Goal: Information Seeking & Learning: Learn about a topic

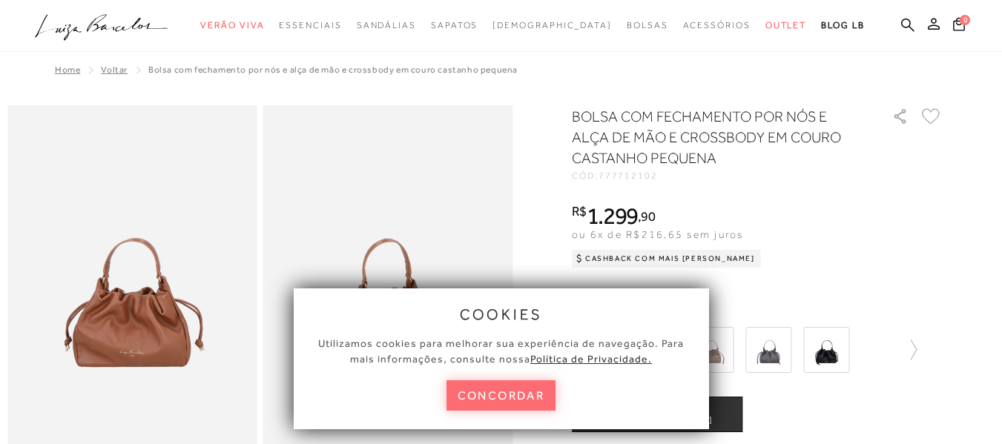
click at [519, 396] on button "concordar" at bounding box center [502, 396] width 110 height 30
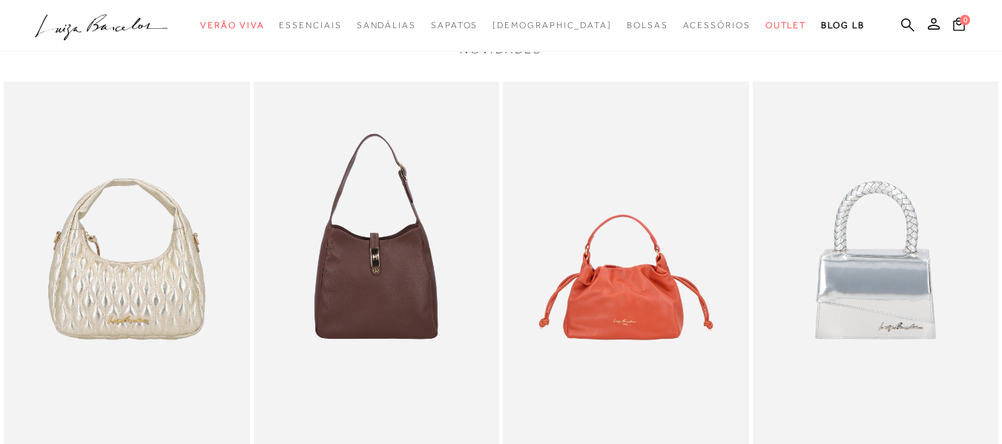
scroll to position [1484, 0]
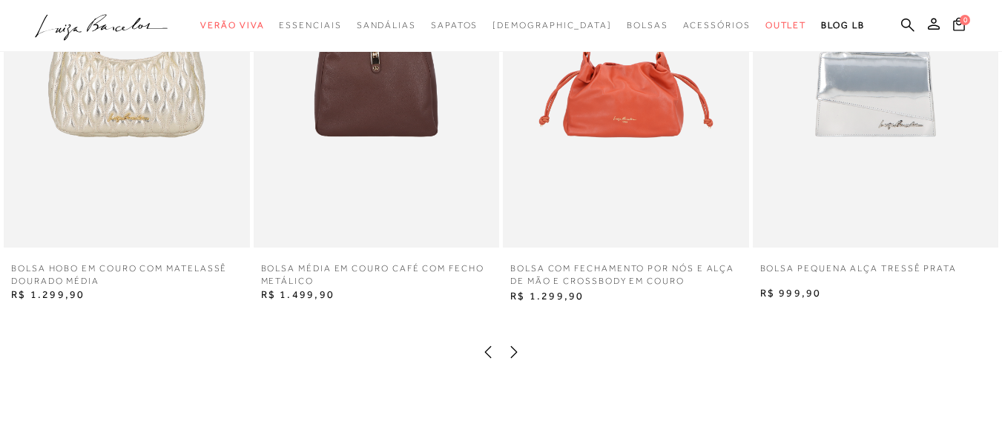
click at [386, 183] on img at bounding box center [377, 63] width 246 height 369
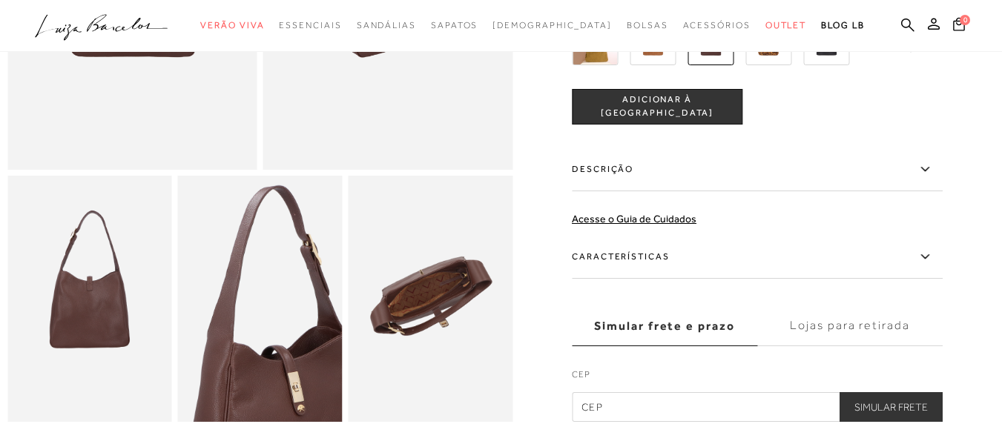
scroll to position [223, 0]
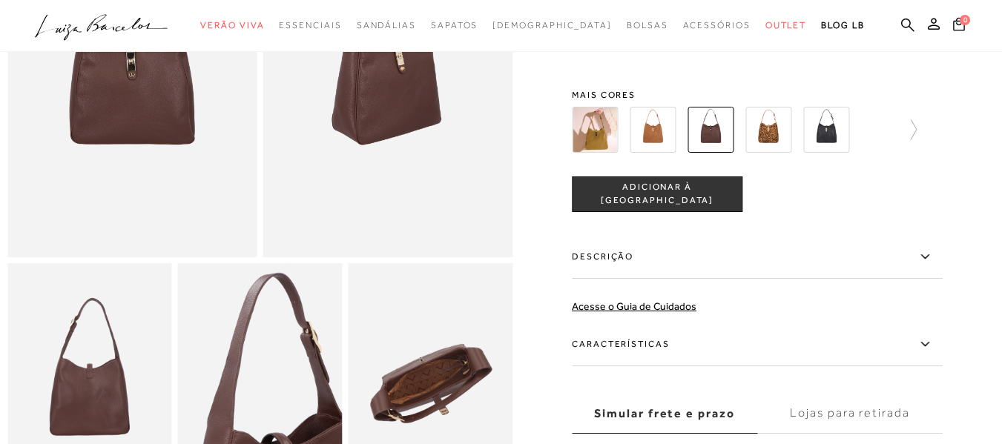
click at [609, 145] on img at bounding box center [595, 130] width 46 height 46
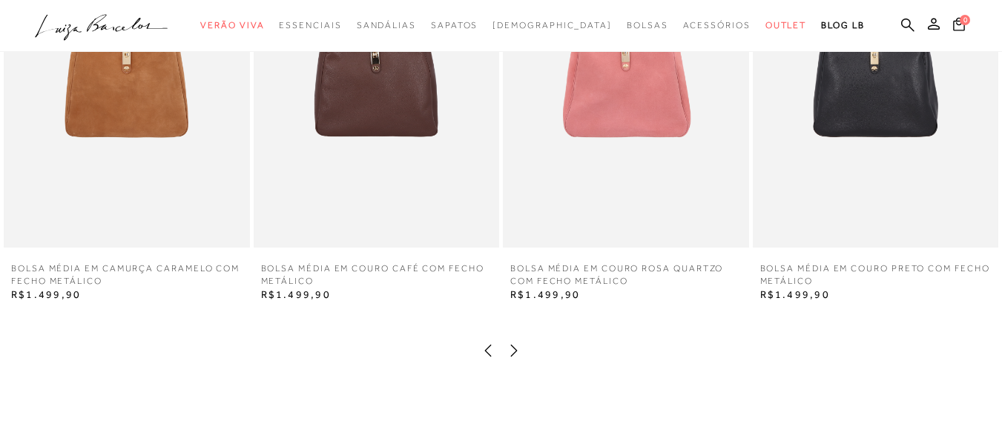
scroll to position [1855, 0]
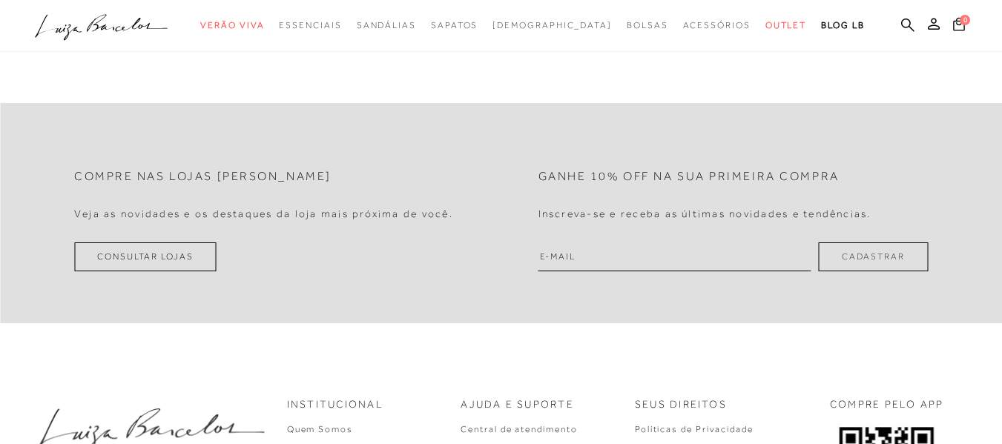
click at [134, 31] on icon at bounding box center [142, 24] width 53 height 13
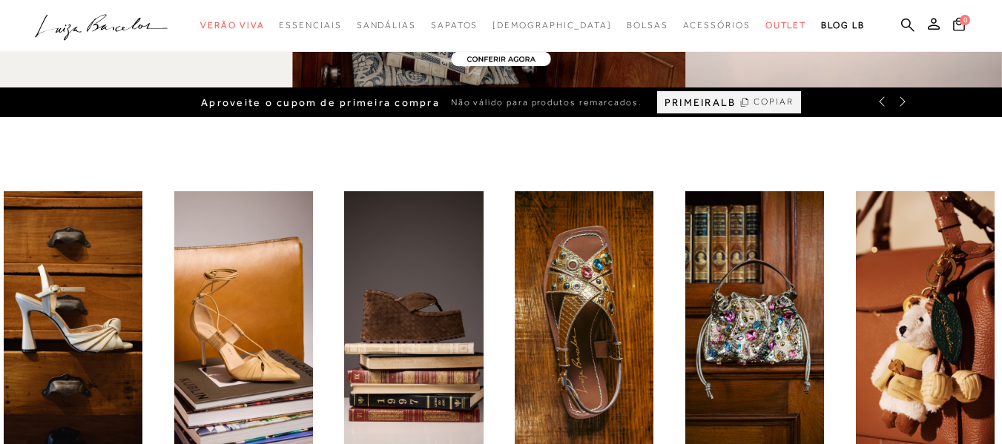
scroll to position [594, 0]
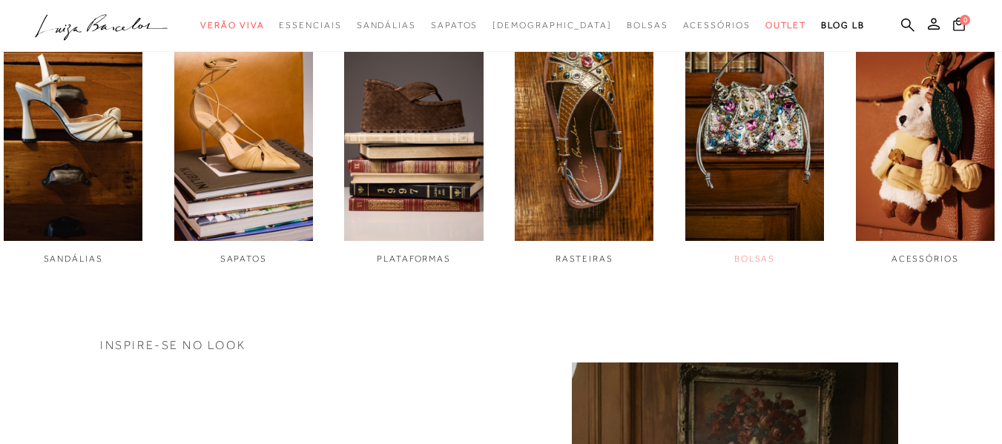
click at [762, 131] on img "5 / 6" at bounding box center [755, 111] width 139 height 260
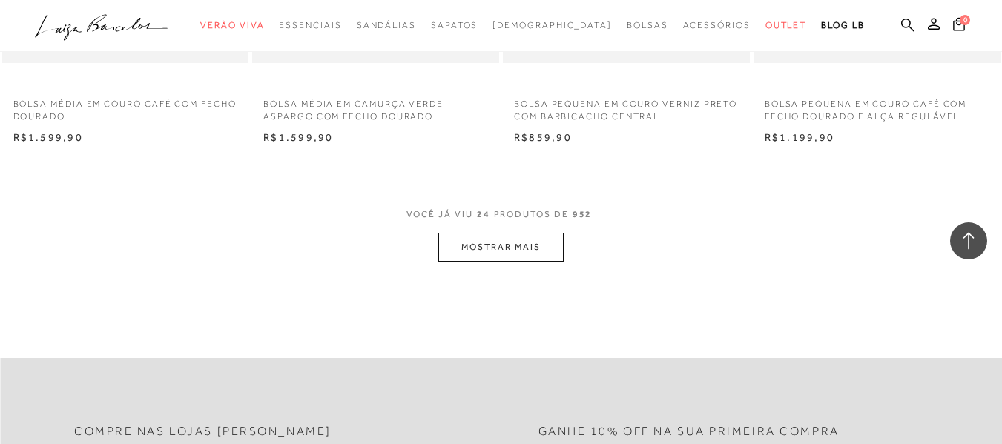
scroll to position [2894, 0]
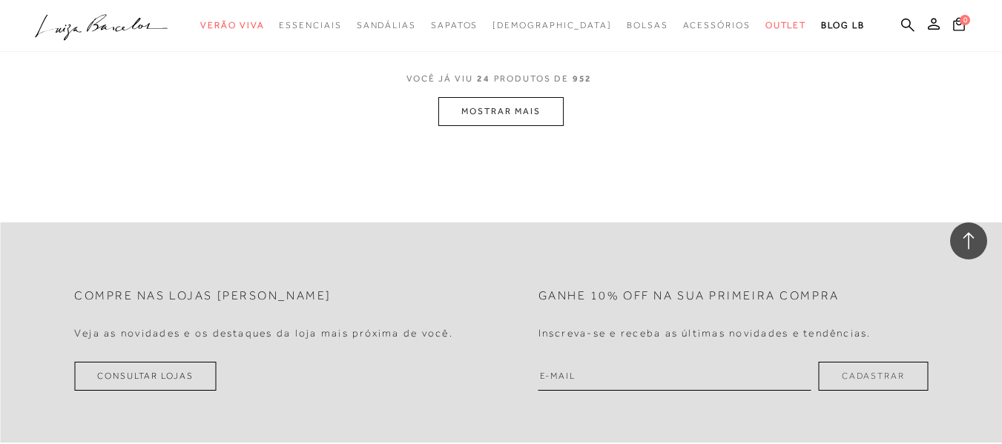
click at [534, 114] on button "MOSTRAR MAIS" at bounding box center [501, 111] width 125 height 29
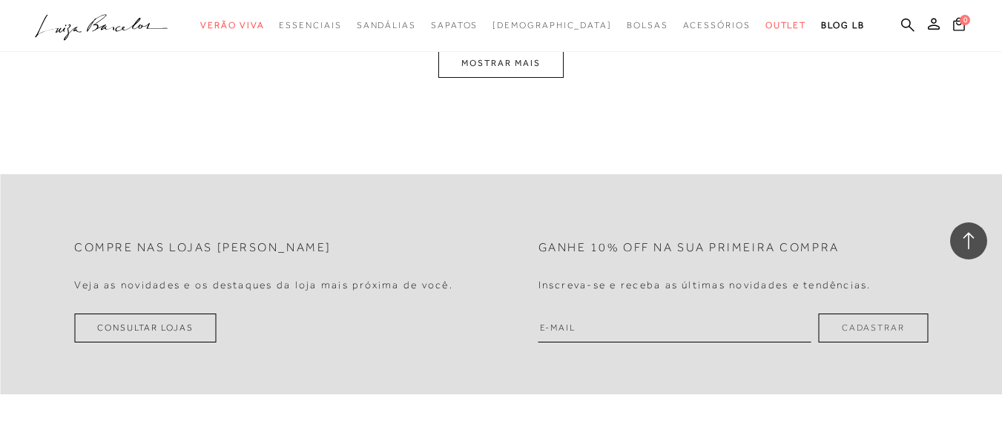
scroll to position [5788, 0]
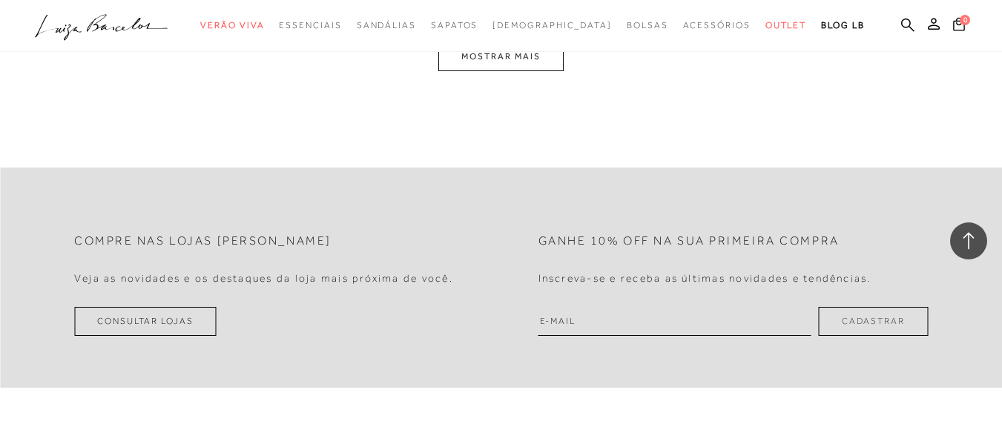
click at [521, 56] on button "MOSTRAR MAIS" at bounding box center [501, 56] width 125 height 29
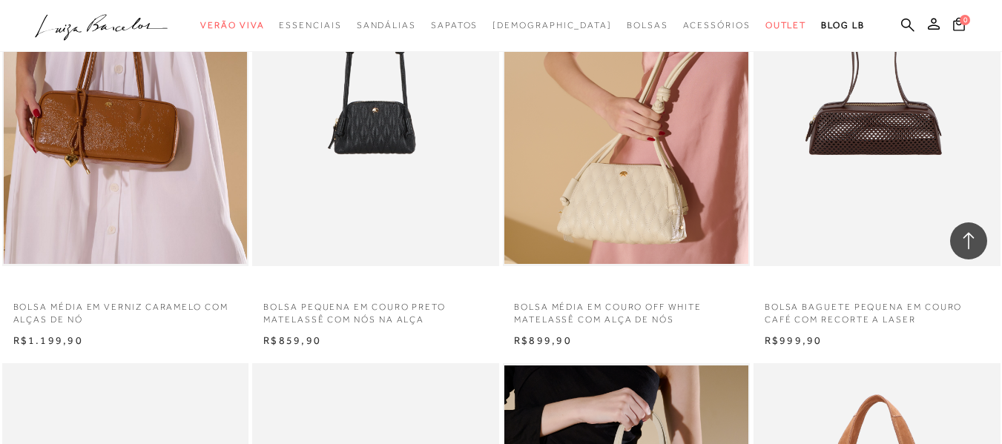
scroll to position [1346, 0]
